Goal: Information Seeking & Learning: Learn about a topic

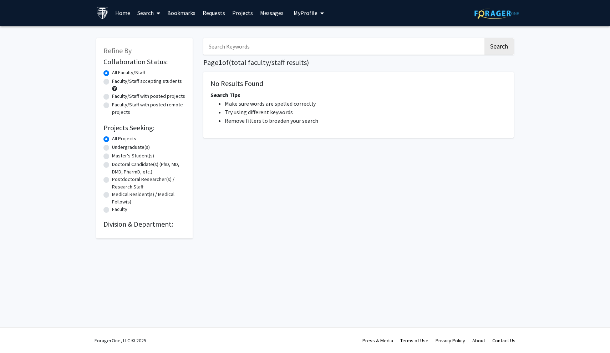
click at [113, 149] on label "Undergraduate(s)" at bounding box center [131, 146] width 38 height 7
click at [113, 148] on input "Undergraduate(s)" at bounding box center [114, 145] width 5 height 5
radio input "true"
click at [488, 43] on button "Search" at bounding box center [498, 46] width 29 height 16
radio input "true"
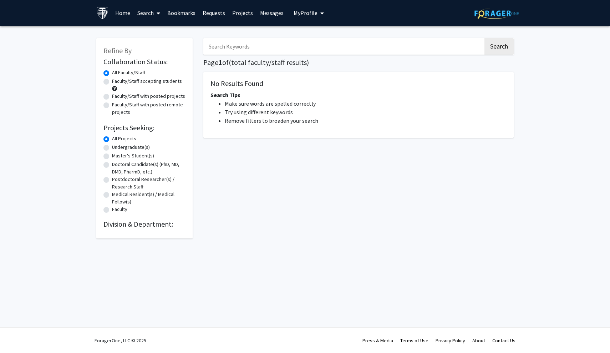
click at [302, 14] on span "My Profile" at bounding box center [306, 12] width 24 height 7
click at [251, 164] on div "Search Page 1 of ( total faculty/staff results) No Results Found Search Tips Ma…" at bounding box center [358, 134] width 321 height 207
click at [109, 150] on div "Undergraduate(s)" at bounding box center [144, 147] width 82 height 9
click at [112, 150] on label "Undergraduate(s)" at bounding box center [131, 146] width 38 height 7
click at [112, 148] on input "Undergraduate(s)" at bounding box center [114, 145] width 5 height 5
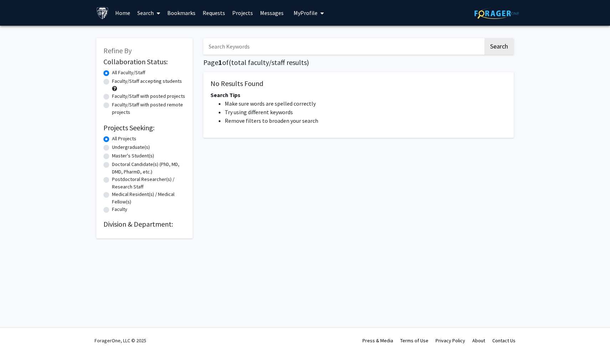
radio input "true"
click at [112, 155] on label "Master's Student(s)" at bounding box center [133, 155] width 42 height 7
click at [112, 155] on input "Master's Student(s)" at bounding box center [114, 154] width 5 height 5
radio input "true"
click at [105, 173] on div "Doctoral Candidate(s) (PhD, MD, DMD, PharmD, etc.)" at bounding box center [144, 167] width 82 height 15
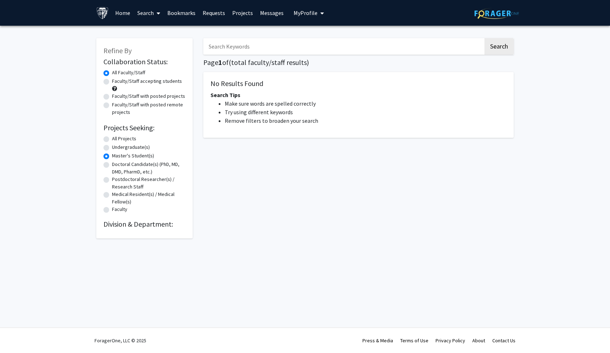
click at [103, 181] on div "Refine By Collaboration Status: Collaboration Status All Faculty/Staff Collabor…" at bounding box center [144, 138] width 96 height 200
click at [107, 200] on div "Medical Resident(s) / Medical Fellow(s)" at bounding box center [144, 197] width 82 height 15
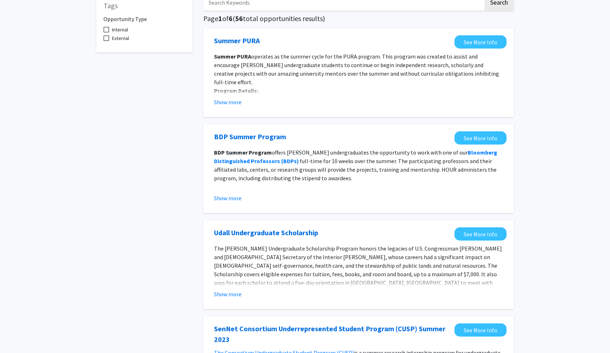
scroll to position [122, 0]
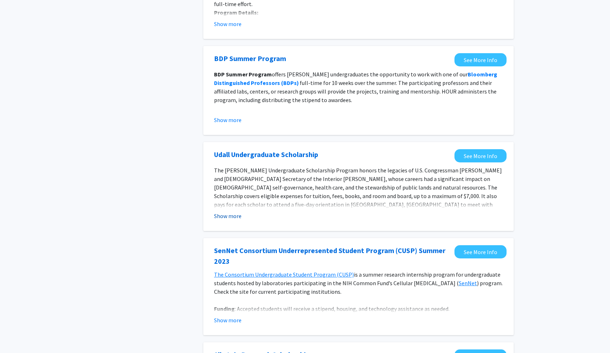
click at [229, 214] on button "Show more" at bounding box center [227, 215] width 27 height 9
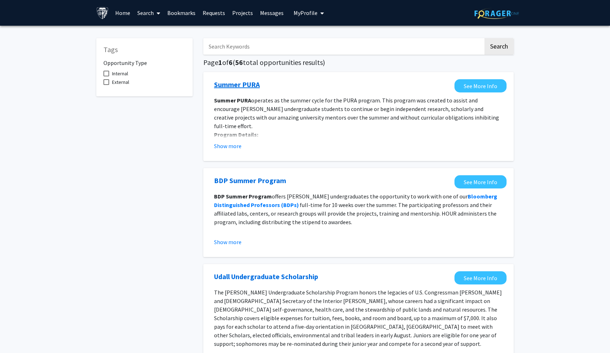
scroll to position [0, 0]
click at [230, 150] on button "Show more" at bounding box center [227, 146] width 27 height 9
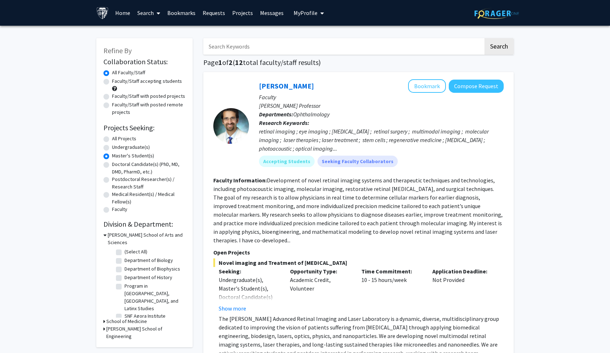
click at [112, 147] on label "Undergraduate(s)" at bounding box center [131, 146] width 38 height 7
click at [112, 147] on input "Undergraduate(s)" at bounding box center [114, 145] width 5 height 5
radio input "true"
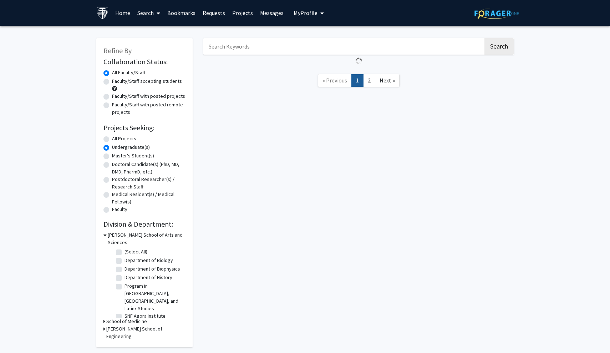
click at [386, 156] on div "Search « Previous 1 2 Next »" at bounding box center [358, 189] width 321 height 316
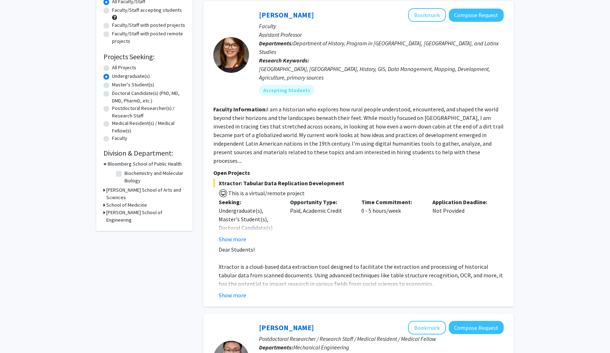
scroll to position [76, 0]
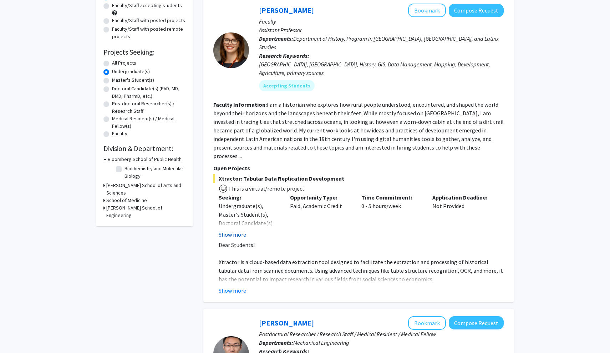
click at [236, 230] on button "Show more" at bounding box center [232, 234] width 27 height 9
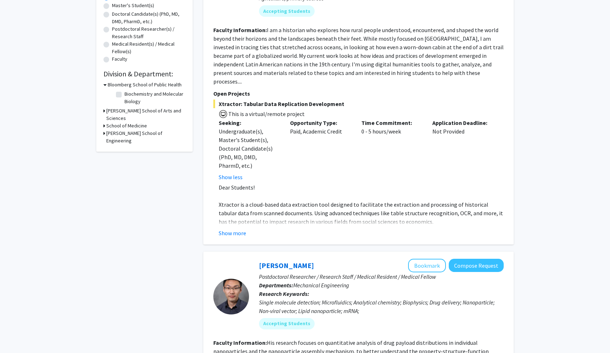
scroll to position [155, 0]
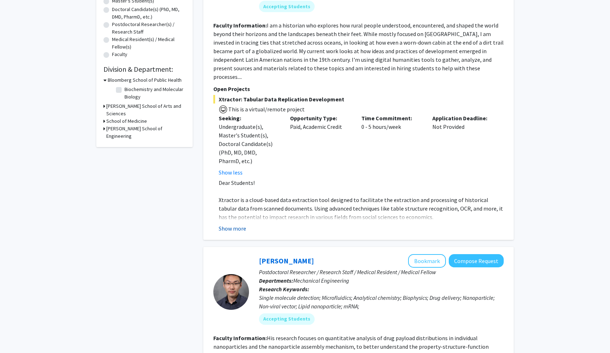
click at [234, 224] on button "Show more" at bounding box center [232, 228] width 27 height 9
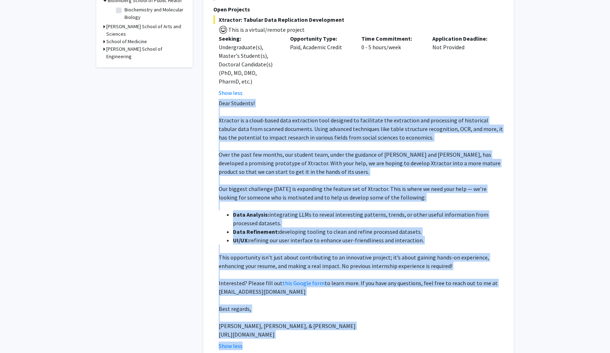
scroll to position [245, 0]
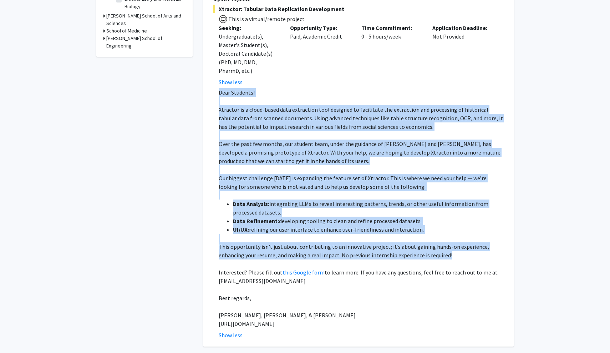
drag, startPoint x: 217, startPoint y: 173, endPoint x: 459, endPoint y: 238, distance: 249.9
click at [459, 238] on fg-read-more "Dear Students! Xtractor is a cloud-based data extraction tool designed to facil…" at bounding box center [358, 213] width 290 height 251
copy div "Dear Students! Xtractor is a cloud-based data extraction tool designed to facil…"
click at [305, 52] on div "Opportunity Type: Paid, Academic Credit" at bounding box center [320, 55] width 71 height 63
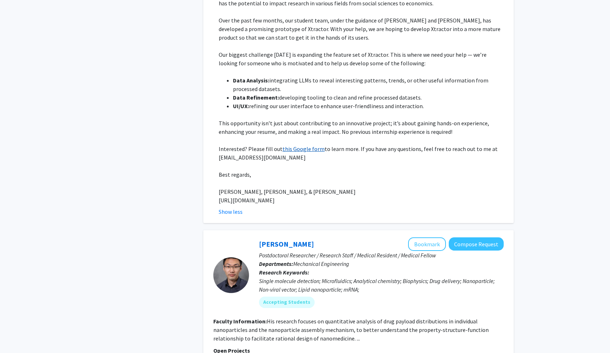
scroll to position [369, 0]
click at [298, 144] on link "this Google form" at bounding box center [303, 147] width 42 height 7
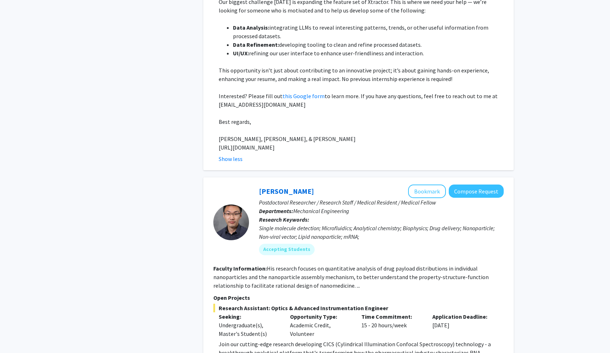
scroll to position [520, 0]
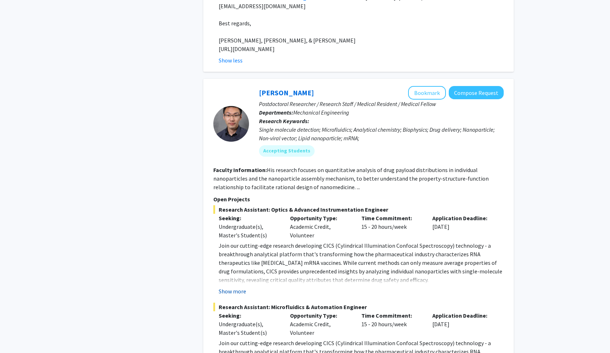
click at [238, 287] on button "Show more" at bounding box center [232, 291] width 27 height 9
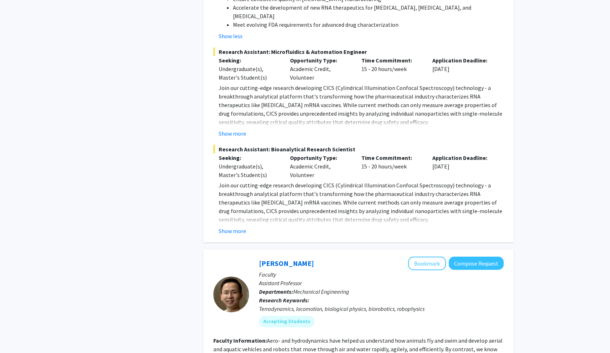
scroll to position [1019, 0]
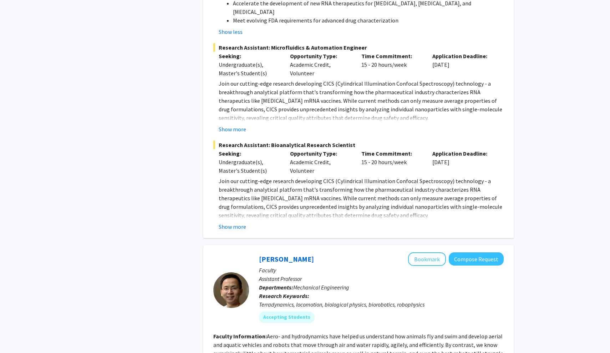
click at [233, 222] on button "Show more" at bounding box center [232, 226] width 27 height 9
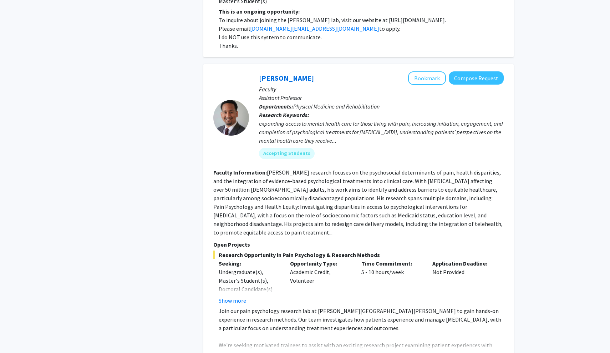
scroll to position [1751, 0]
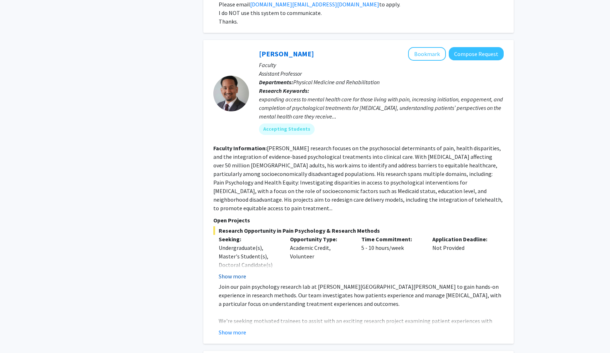
click at [235, 272] on button "Show more" at bounding box center [232, 276] width 27 height 9
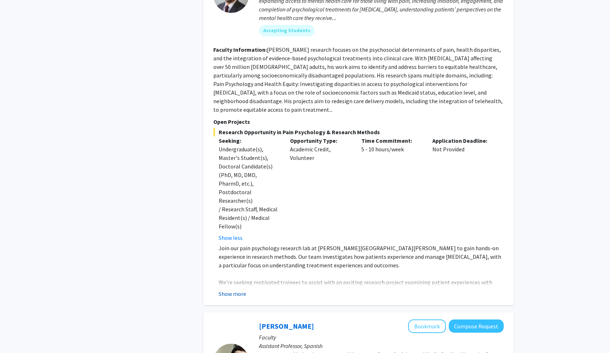
click at [239, 289] on button "Show more" at bounding box center [232, 293] width 27 height 9
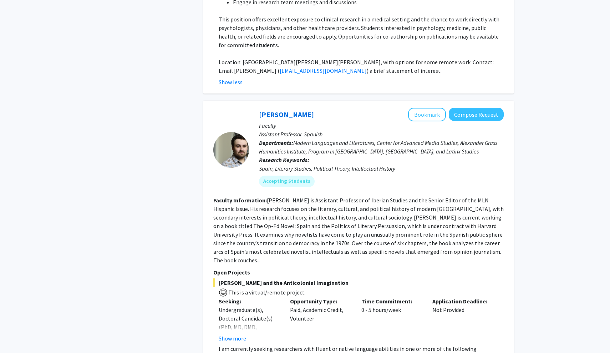
scroll to position [2209, 0]
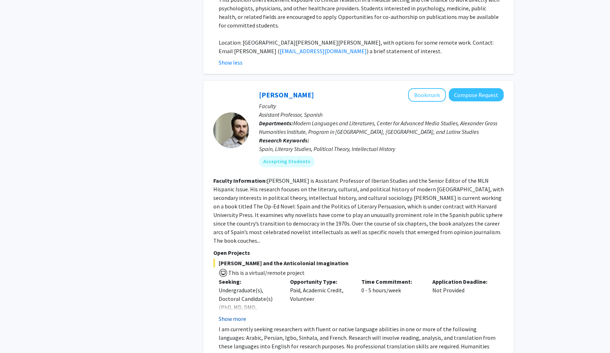
click at [238, 314] on button "Show more" at bounding box center [232, 318] width 27 height 9
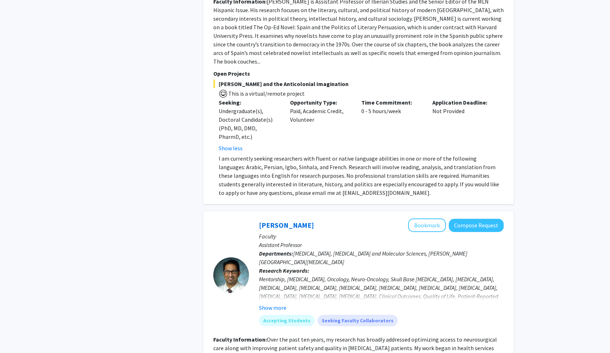
scroll to position [2400, 0]
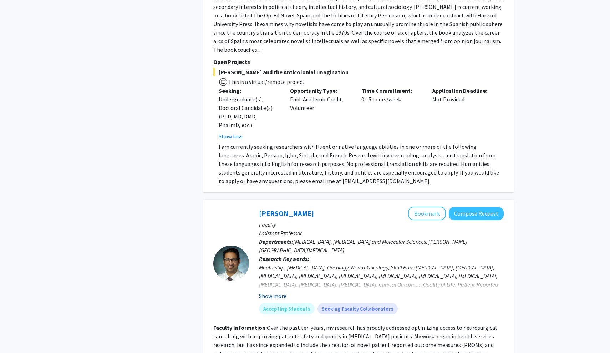
click at [275, 291] on button "Show more" at bounding box center [272, 295] width 27 height 9
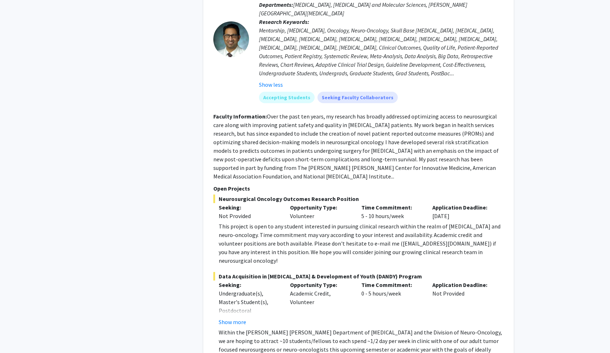
scroll to position [2637, 0]
click at [232, 317] on button "Show more" at bounding box center [232, 321] width 27 height 9
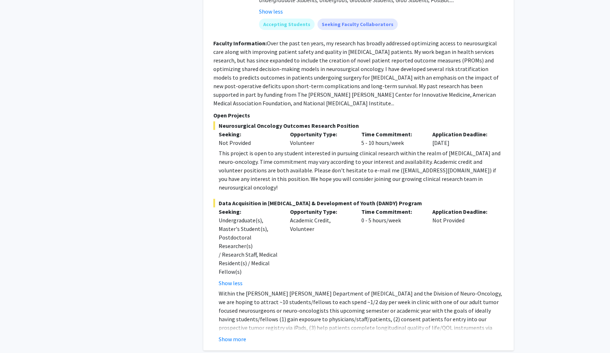
scroll to position [2719, 0]
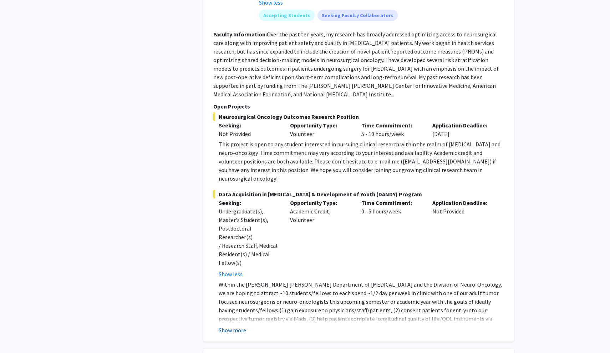
click at [227, 326] on button "Show more" at bounding box center [232, 330] width 27 height 9
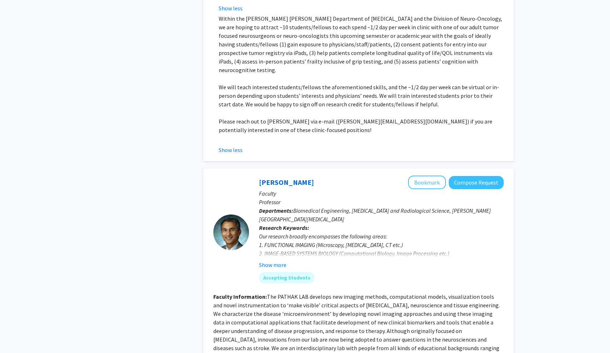
scroll to position [2986, 0]
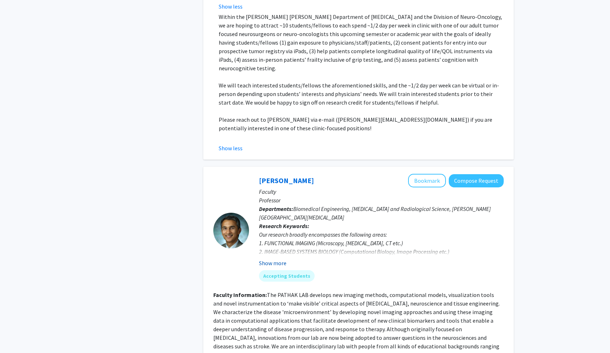
click at [278, 259] on button "Show more" at bounding box center [272, 263] width 27 height 9
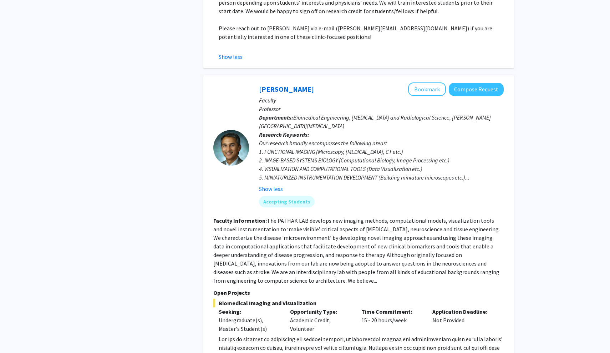
scroll to position [3078, 0]
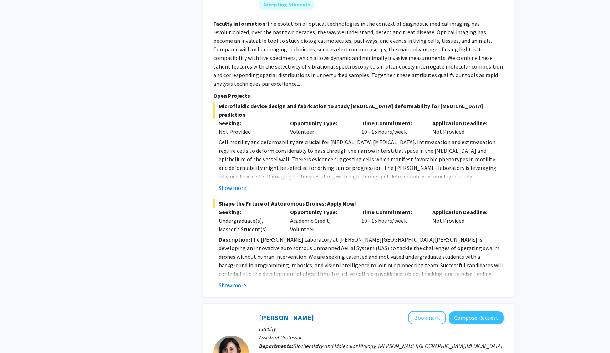
scroll to position [3615, 0]
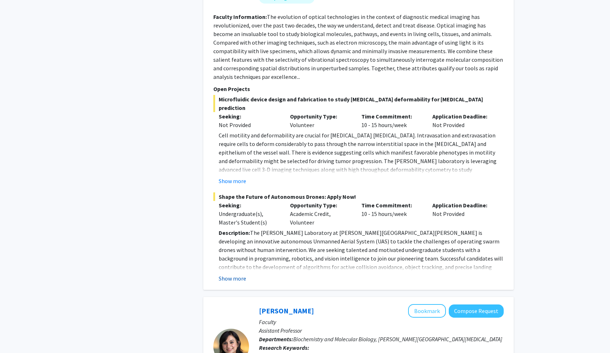
click at [239, 274] on button "Show more" at bounding box center [232, 278] width 27 height 9
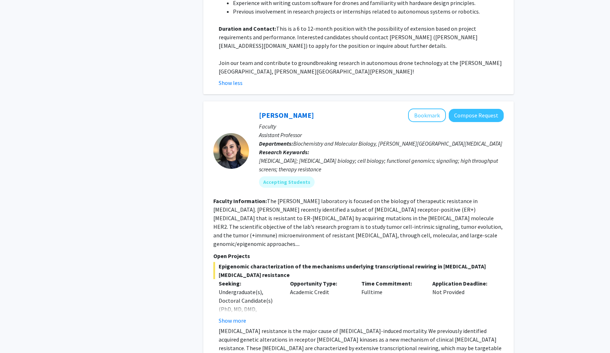
scroll to position [4011, 0]
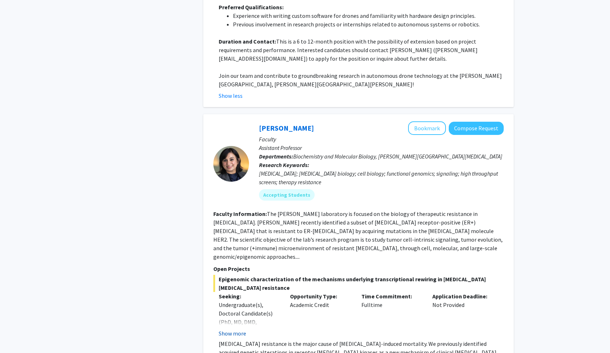
click at [231, 329] on button "Show more" at bounding box center [232, 333] width 27 height 9
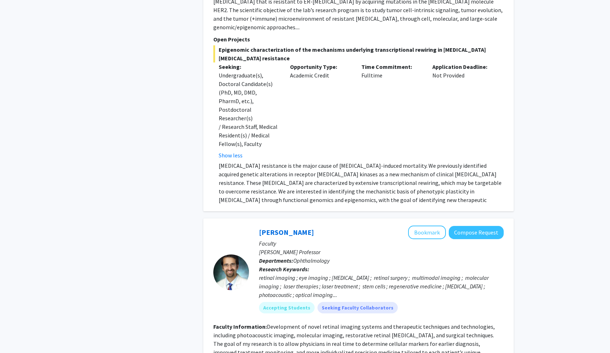
scroll to position [4328, 0]
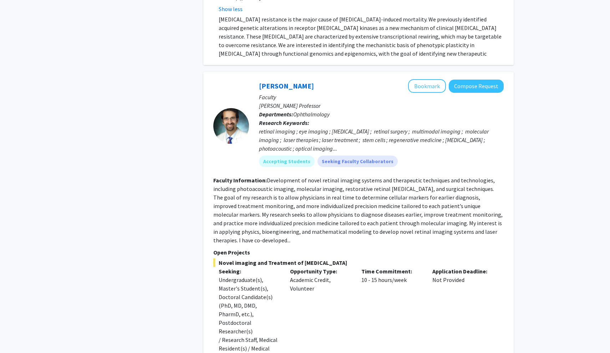
scroll to position [4386, 0]
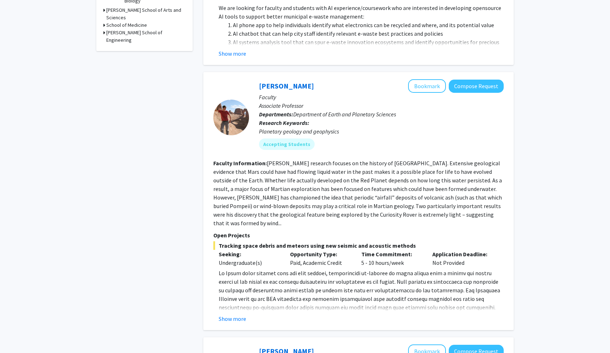
scroll to position [263, 0]
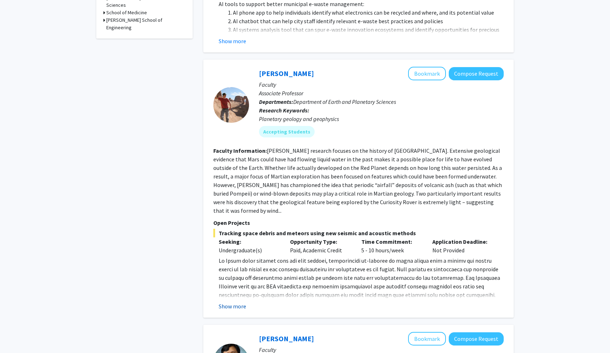
click at [236, 302] on button "Show more" at bounding box center [232, 306] width 27 height 9
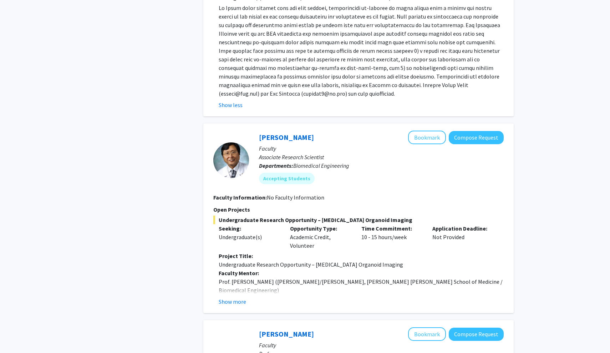
scroll to position [530, 0]
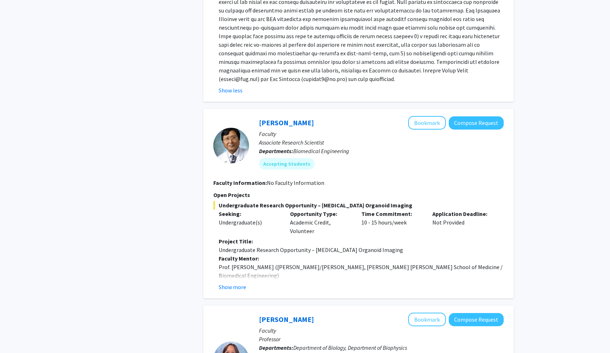
click at [236, 266] on fg-read-more "Project Title: Undergraduate Research Opportunity – Cancer Organoid Imaging Fac…" at bounding box center [358, 264] width 290 height 54
click at [236, 282] on button "Show more" at bounding box center [232, 286] width 27 height 9
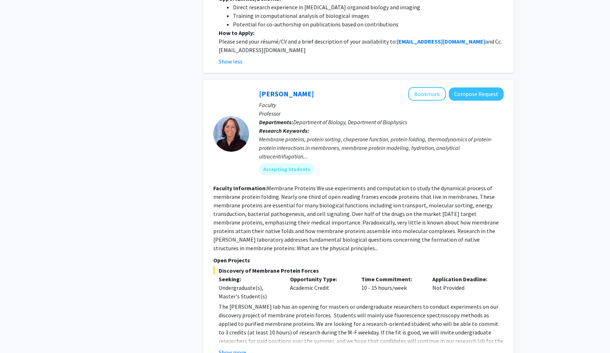
scroll to position [987, 0]
click at [233, 348] on button "Show more" at bounding box center [232, 352] width 27 height 9
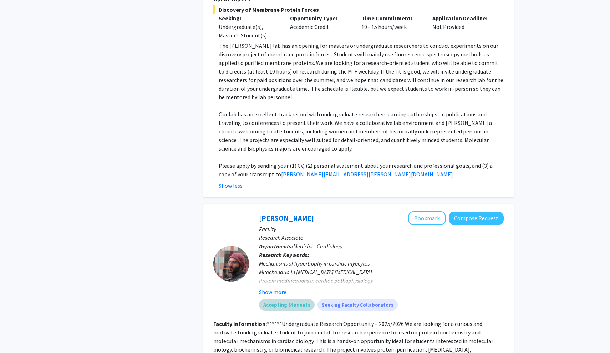
scroll to position [1248, 0]
click at [275, 287] on button "Show more" at bounding box center [272, 291] width 27 height 9
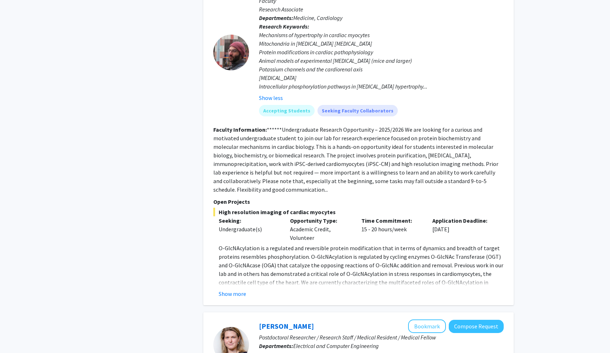
scroll to position [1493, 0]
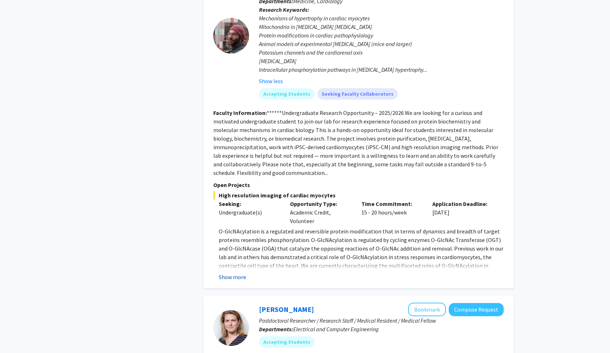
click at [231, 272] on button "Show more" at bounding box center [232, 276] width 27 height 9
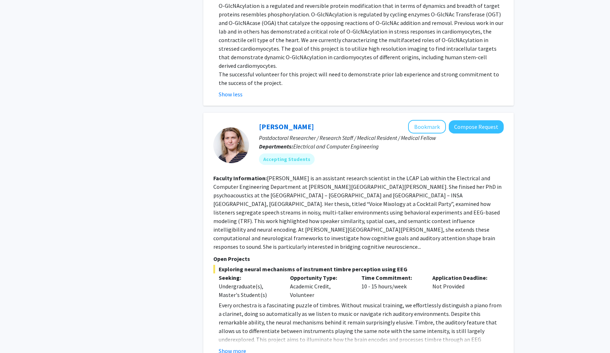
scroll to position [1719, 0]
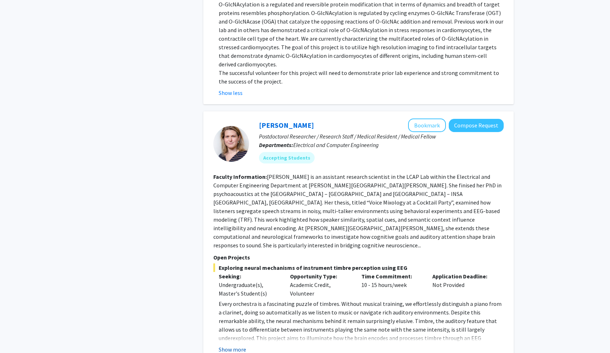
click at [229, 345] on button "Show more" at bounding box center [232, 349] width 27 height 9
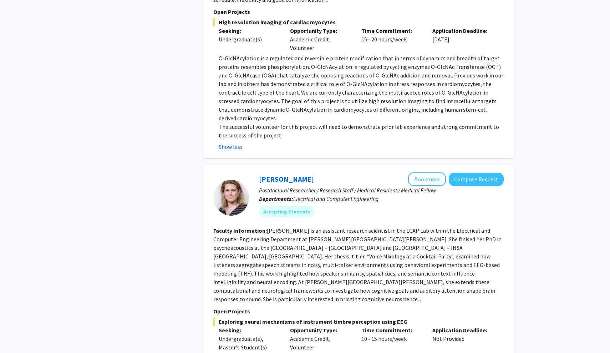
scroll to position [1662, 0]
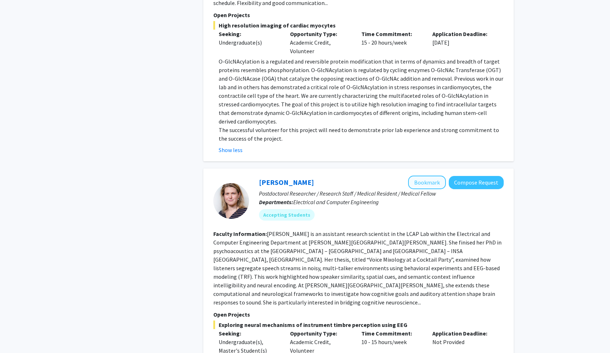
click at [426, 175] on button "Bookmark" at bounding box center [427, 182] width 38 height 14
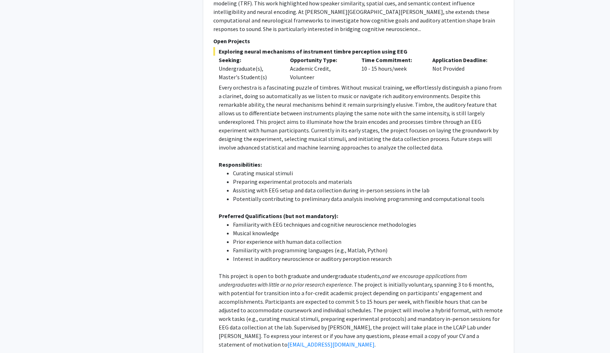
scroll to position [1935, 0]
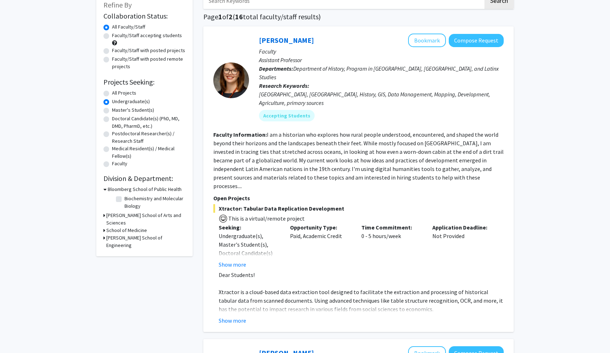
scroll to position [50, 0]
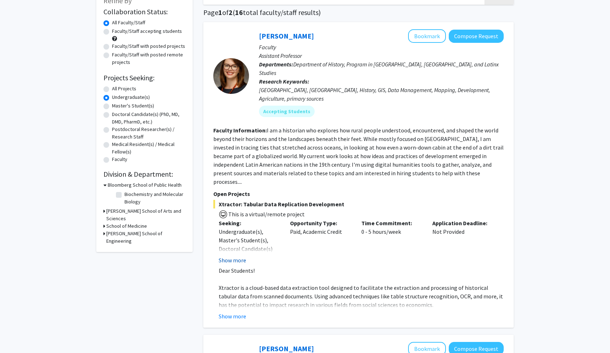
click at [230, 256] on button "Show more" at bounding box center [232, 260] width 27 height 9
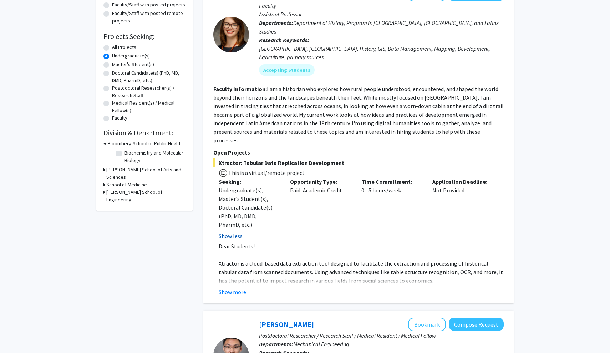
scroll to position [93, 0]
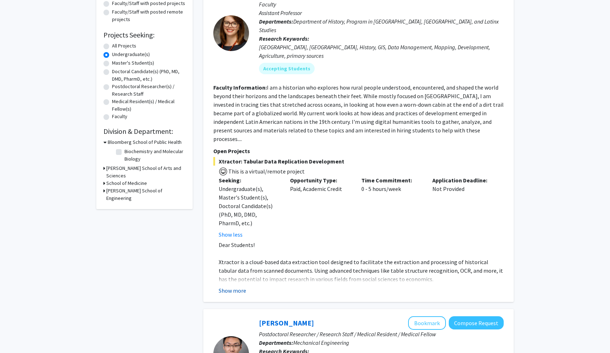
click at [236, 286] on button "Show more" at bounding box center [232, 290] width 27 height 9
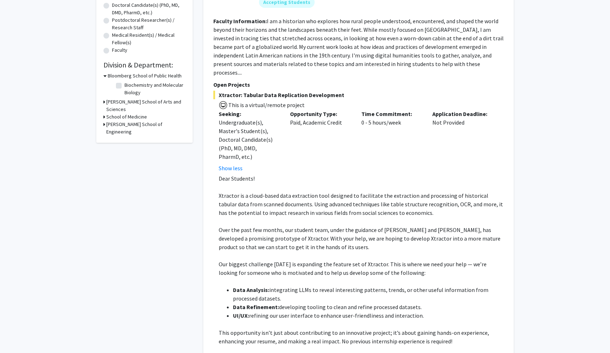
scroll to position [190, 0]
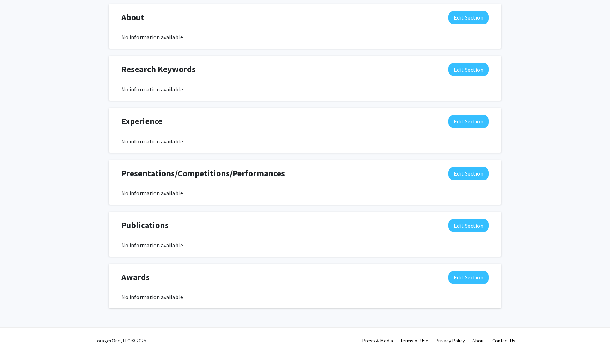
scroll to position [340, 0]
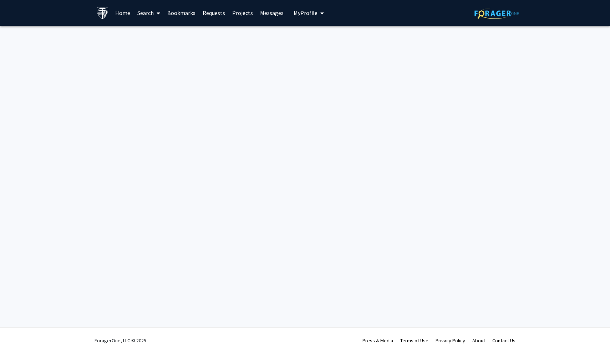
click at [304, 130] on div "Skip navigation Home Search Bookmarks Requests Projects Messages My Profile [PE…" at bounding box center [305, 176] width 610 height 353
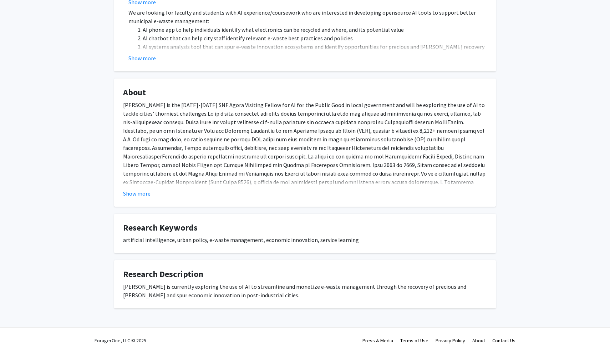
scroll to position [199, 0]
click at [141, 198] on fg-card "About [PERSON_NAME] is the [DATE]-[DATE] SNF Agora Visiting Fellow for AI for t…" at bounding box center [305, 142] width 382 height 128
click at [141, 192] on button "Show more" at bounding box center [136, 193] width 27 height 9
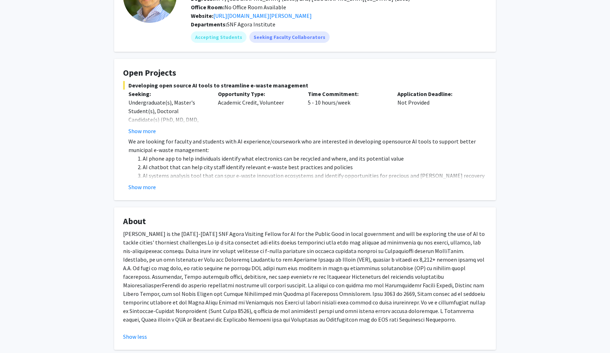
scroll to position [82, 0]
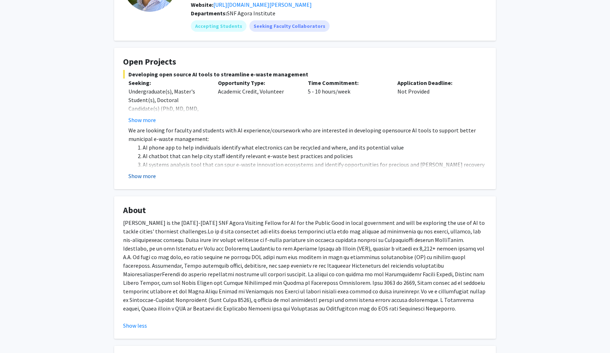
click at [143, 173] on button "Show more" at bounding box center [141, 176] width 27 height 9
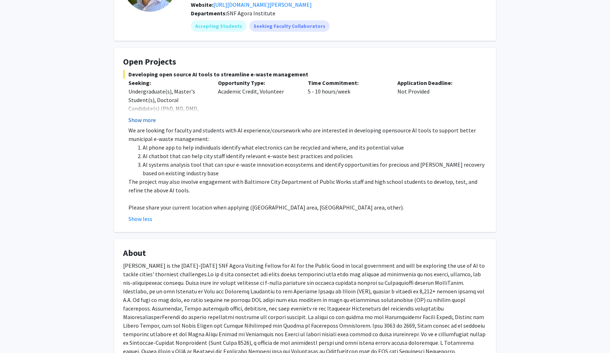
click at [151, 122] on button "Show more" at bounding box center [141, 120] width 27 height 9
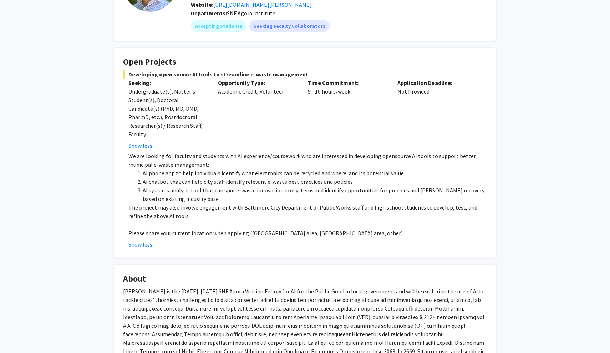
drag, startPoint x: 214, startPoint y: 92, endPoint x: 283, endPoint y: 94, distance: 69.6
click at [283, 94] on div "Opportunity Type: Academic Credit, Volunteer" at bounding box center [258, 113] width 90 height 71
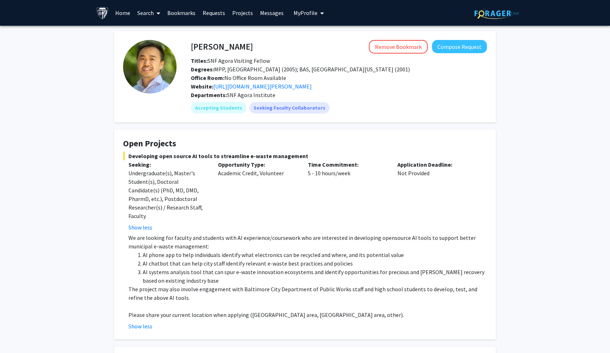
scroll to position [0, 0]
click at [100, 10] on img at bounding box center [102, 13] width 12 height 12
